Goal: Check status

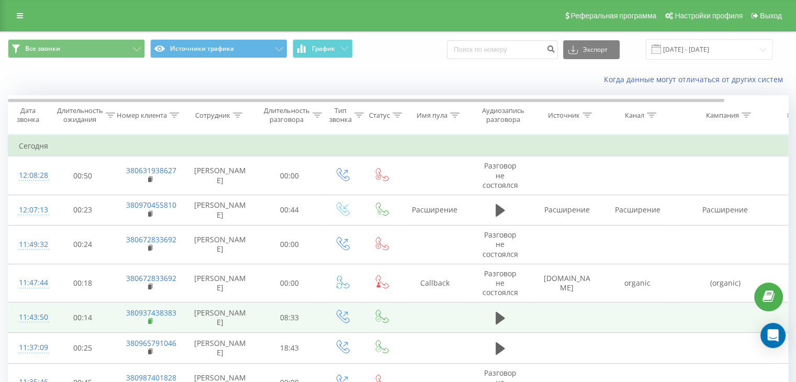
click at [149, 319] on rect at bounding box center [149, 321] width 3 height 5
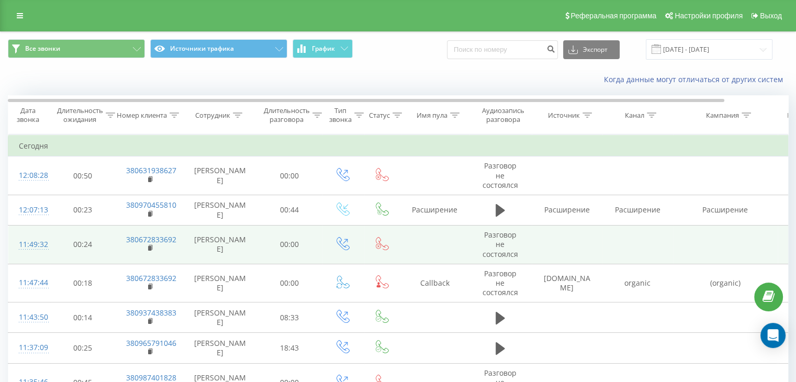
scroll to position [52, 0]
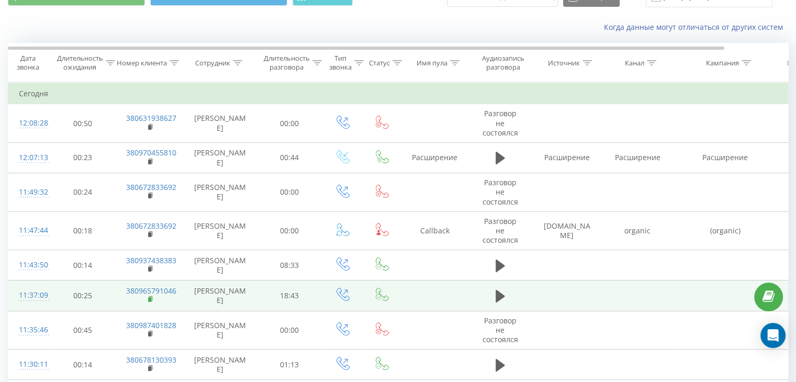
click at [149, 296] on icon at bounding box center [151, 298] width 4 height 5
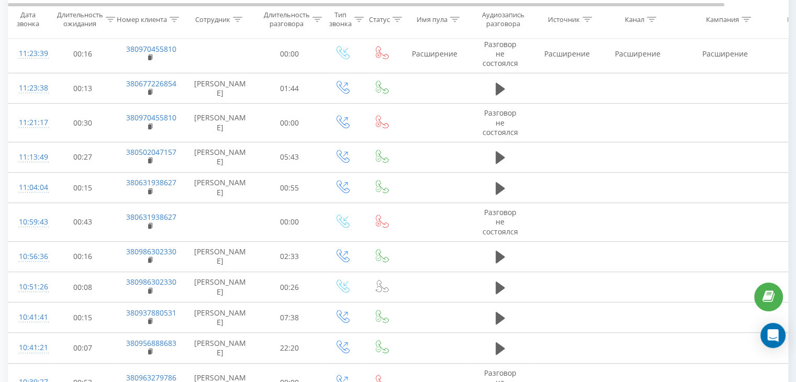
scroll to position [314, 0]
